Goal: Book appointment/travel/reservation

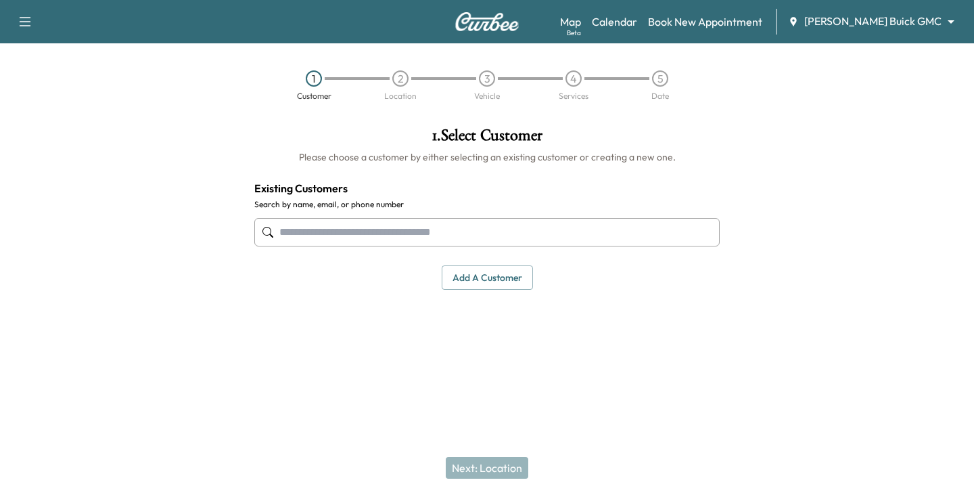
click at [932, 31] on div "Map Beta Calendar Book New Appointment [PERSON_NAME] Buick GMC ******** ​" at bounding box center [761, 22] width 403 height 26
click at [949, 22] on body "Support Log Out Map Beta Calendar Book New Appointment [PERSON_NAME] Buick GMC …" at bounding box center [487, 247] width 974 height 495
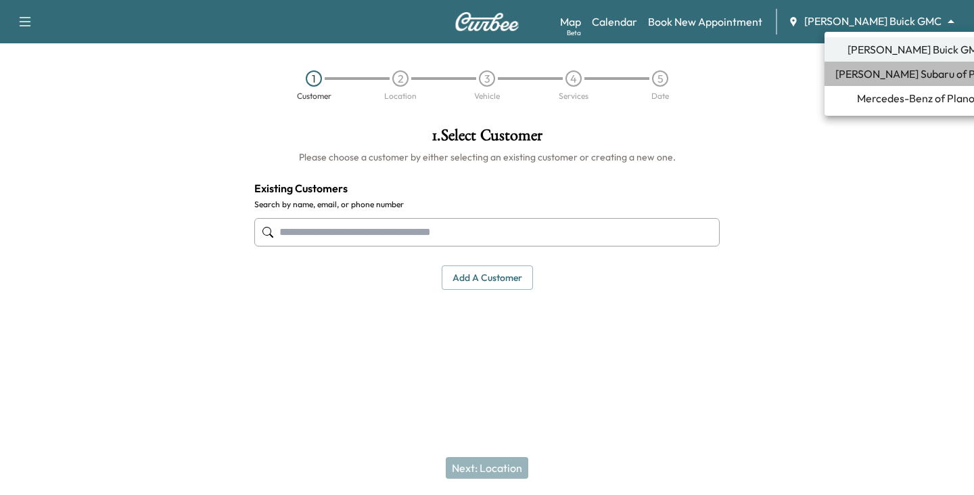
click at [907, 78] on span "[PERSON_NAME] Subaru of Plano" at bounding box center [916, 74] width 161 height 16
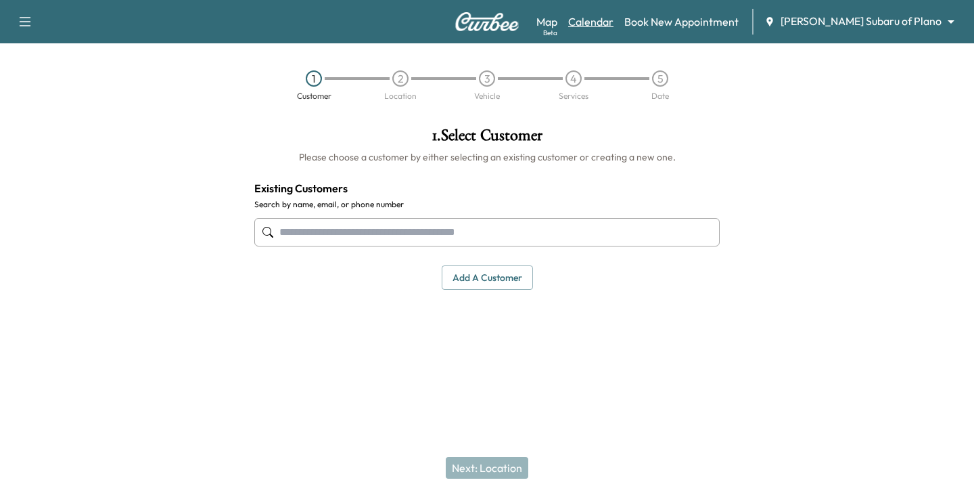
click at [614, 22] on link "Calendar" at bounding box center [590, 22] width 45 height 16
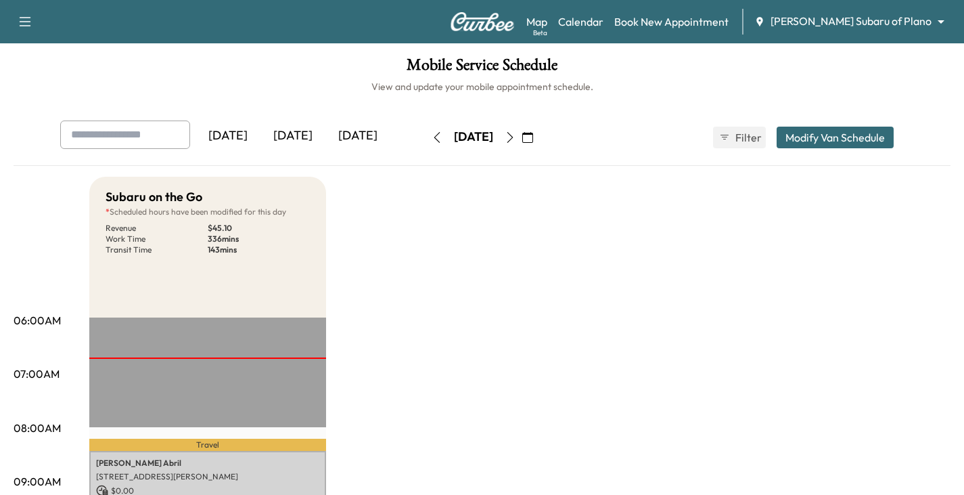
click at [937, 20] on body "Support Log Out Map Beta Calendar Book New Appointment [PERSON_NAME] Subaru of …" at bounding box center [482, 247] width 964 height 495
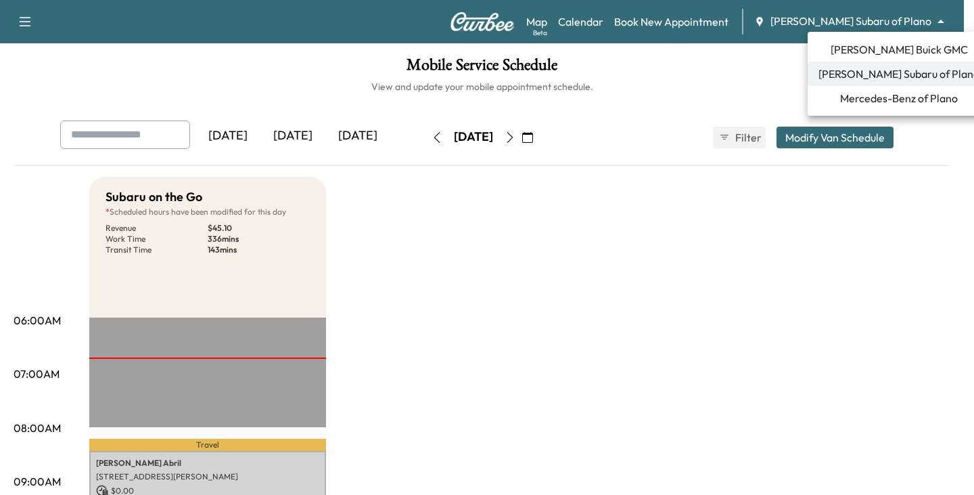
click at [888, 51] on span "[PERSON_NAME] Buick GMC" at bounding box center [899, 49] width 137 height 16
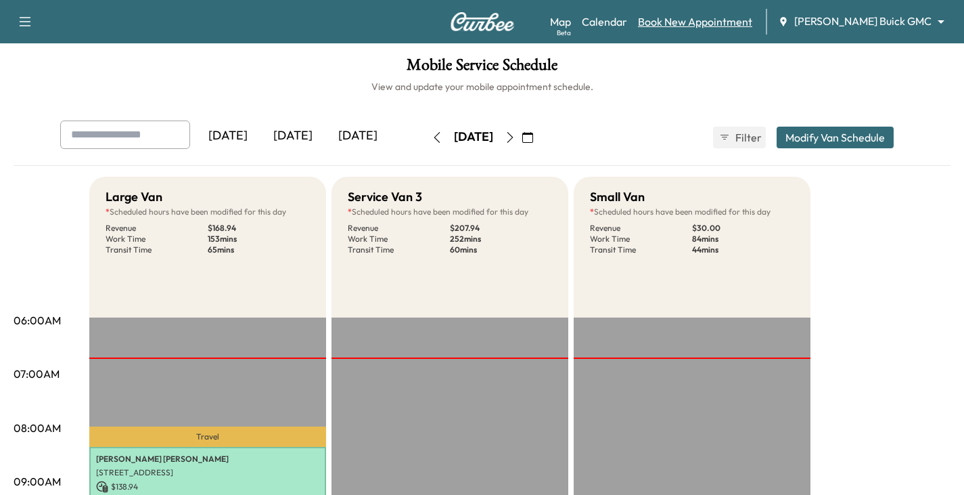
click at [739, 22] on link "Book New Appointment" at bounding box center [695, 22] width 114 height 16
